Goal: Information Seeking & Learning: Understand process/instructions

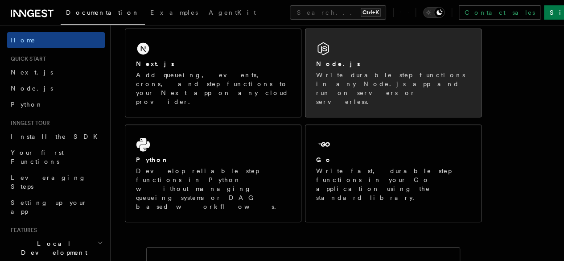
scroll to position [160, 0]
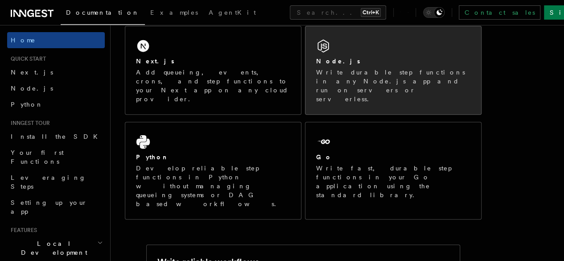
click at [362, 85] on p "Write durable step functions in any Node.js app and run on servers or serverles…" at bounding box center [393, 86] width 154 height 36
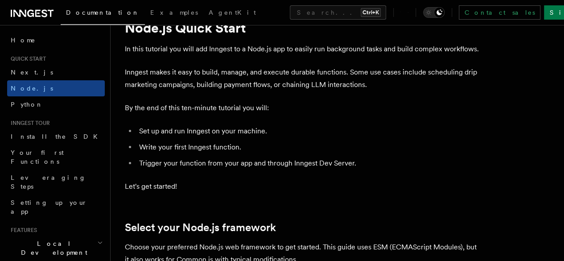
scroll to position [40, 0]
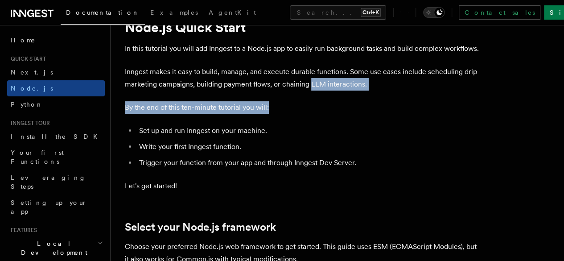
drag, startPoint x: 362, startPoint y: 94, endPoint x: 269, endPoint y: 108, distance: 93.9
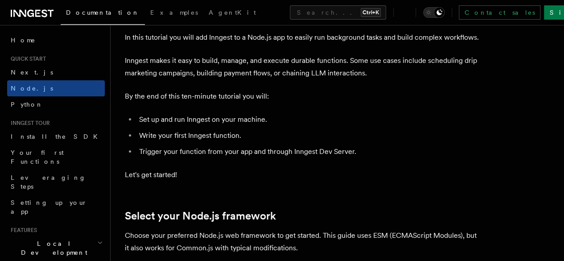
scroll to position [51, 0]
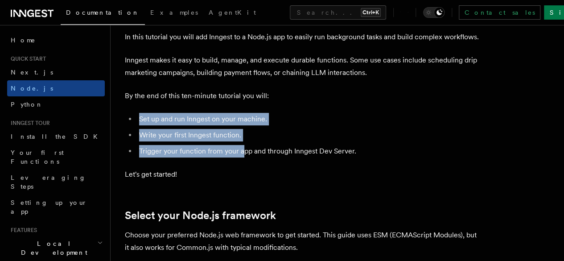
drag, startPoint x: 135, startPoint y: 129, endPoint x: 241, endPoint y: 156, distance: 109.2
click at [241, 156] on ul "Set up and run Inngest on your machine. Write your first Inngest function. Trig…" at bounding box center [303, 135] width 357 height 45
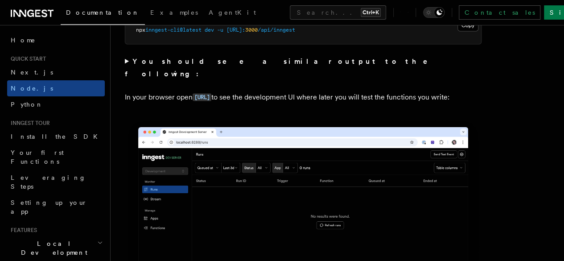
scroll to position [803, 0]
